Goal: Task Accomplishment & Management: Manage account settings

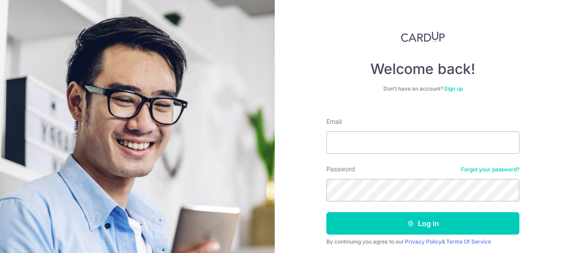
drag, startPoint x: 356, startPoint y: 140, endPoint x: 295, endPoint y: 135, distance: 61.2
click at [295, 135] on div "Welcome back! Don’t have an account? Sign up Email Password Forgot your passwor…" at bounding box center [423, 126] width 296 height 253
type input "[EMAIL_ADDRESS][DOMAIN_NAME]"
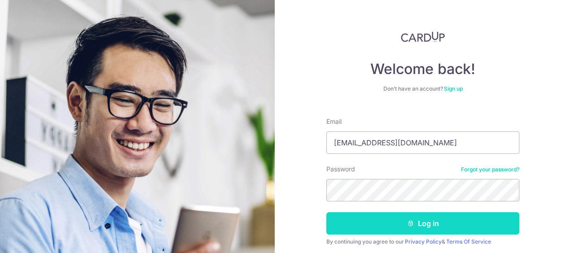
click at [450, 227] on button "Log in" at bounding box center [422, 223] width 193 height 22
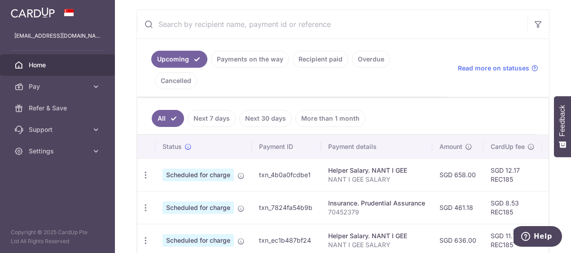
scroll to position [145, 0]
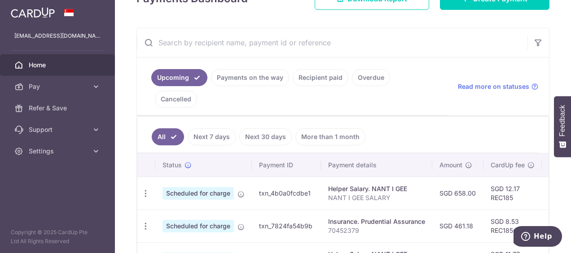
click at [560, 200] on div "× Pause Schedule Pause all future payments in this series Pause just this one p…" at bounding box center [343, 126] width 456 height 253
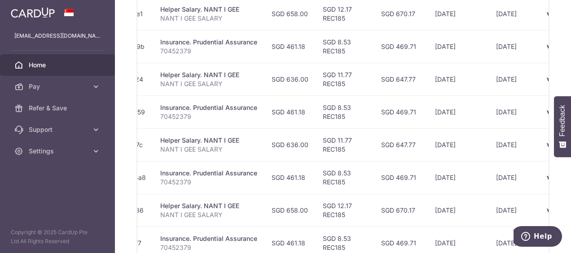
scroll to position [0, 228]
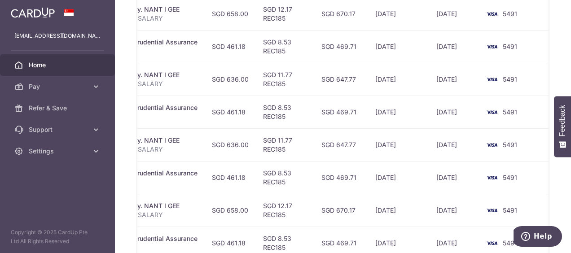
drag, startPoint x: 386, startPoint y: 237, endPoint x: 19, endPoint y: 4, distance: 434.7
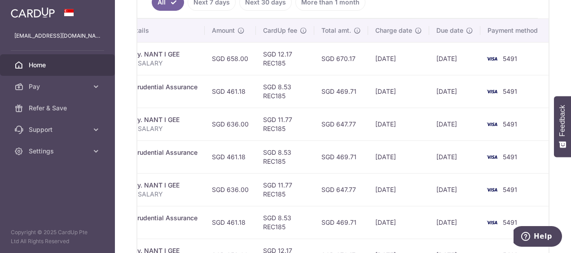
scroll to position [235, 0]
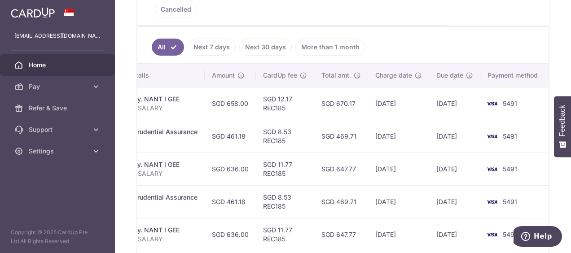
click at [368, 120] on td "17/10/2025" at bounding box center [398, 136] width 61 height 33
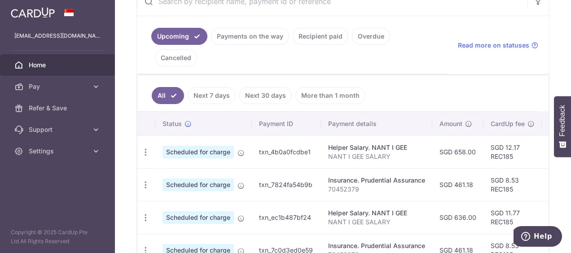
scroll to position [175, 0]
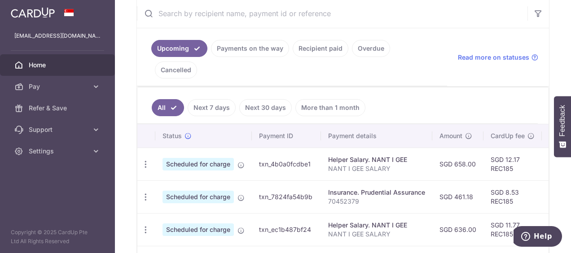
click at [295, 180] on td "txn_7824fa54b9b" at bounding box center [286, 196] width 69 height 33
click at [144, 192] on icon "button" at bounding box center [145, 196] width 9 height 9
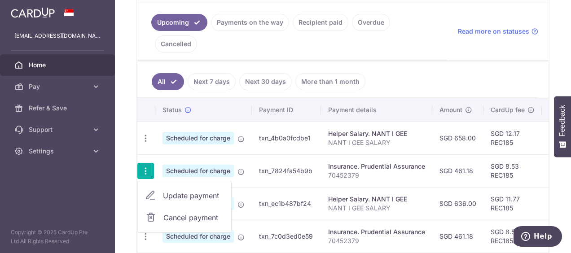
scroll to position [219, 0]
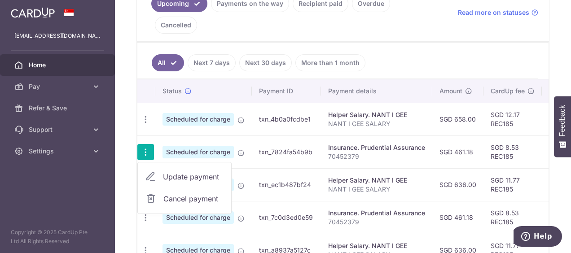
click at [188, 171] on span "Update payment" at bounding box center [193, 176] width 61 height 11
radio input "true"
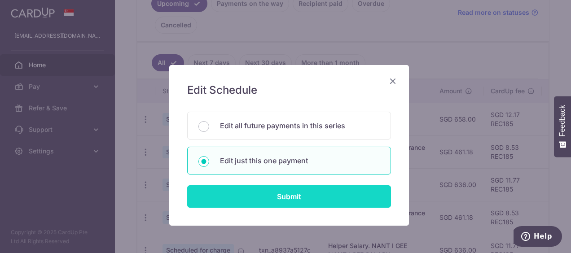
click at [347, 199] on input "Submit" at bounding box center [289, 196] width 204 height 22
radio input "true"
type input "461.18"
type input "23/10/2025"
type input "70452379"
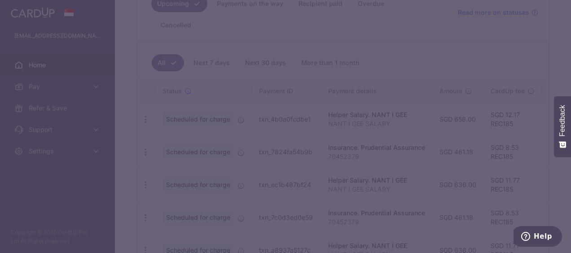
type input "REC185"
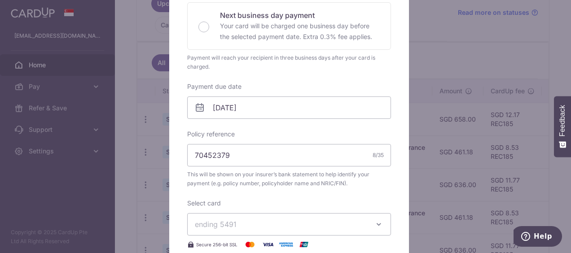
scroll to position [224, 0]
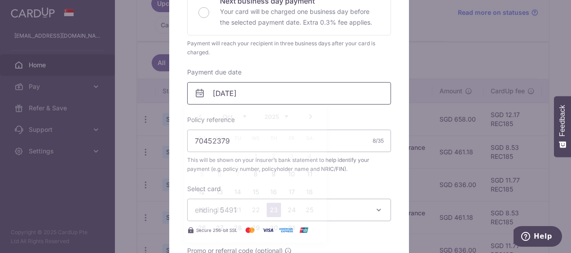
click at [322, 95] on input "23/10/2025" at bounding box center [289, 93] width 204 height 22
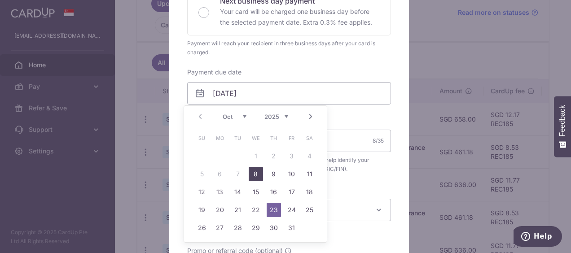
click at [255, 176] on link "8" at bounding box center [256, 174] width 14 height 14
type input "[DATE]"
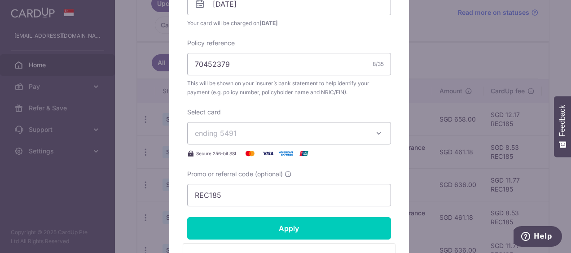
scroll to position [314, 0]
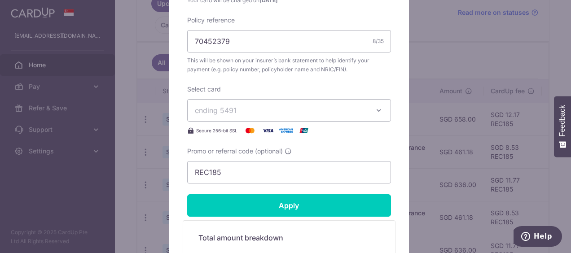
scroll to position [359, 0]
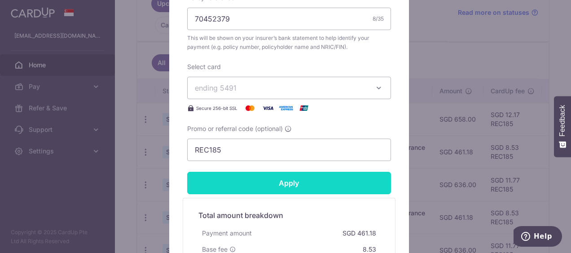
click at [314, 182] on input "Apply" at bounding box center [289, 183] width 204 height 22
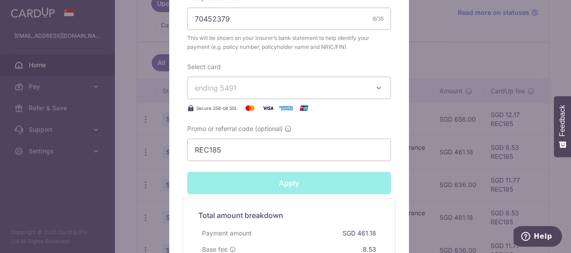
type input "Successfully Applied"
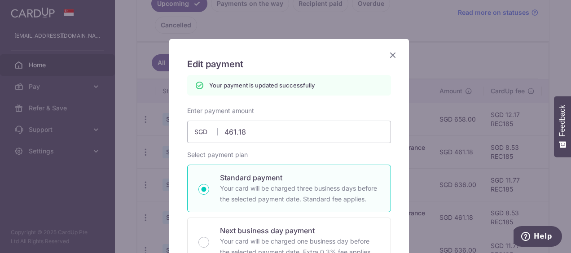
scroll to position [22, 0]
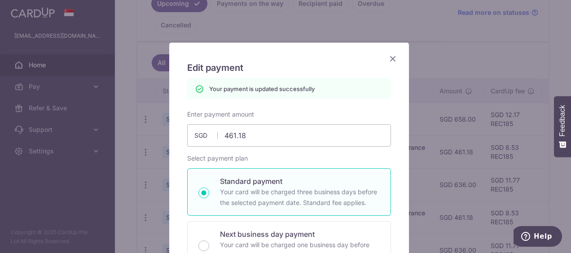
click at [390, 58] on icon "Close" at bounding box center [392, 58] width 11 height 11
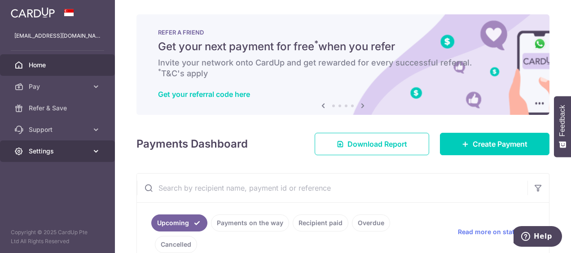
click at [92, 150] on icon at bounding box center [96, 151] width 9 height 9
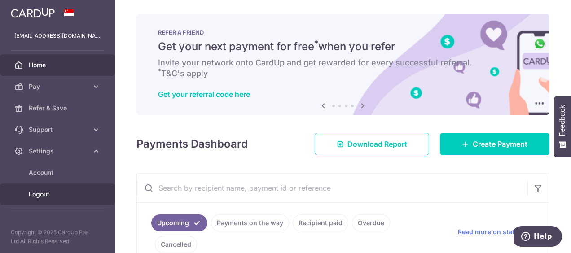
click at [50, 196] on span "Logout" at bounding box center [58, 194] width 59 height 9
